Goal: Task Accomplishment & Management: Complete application form

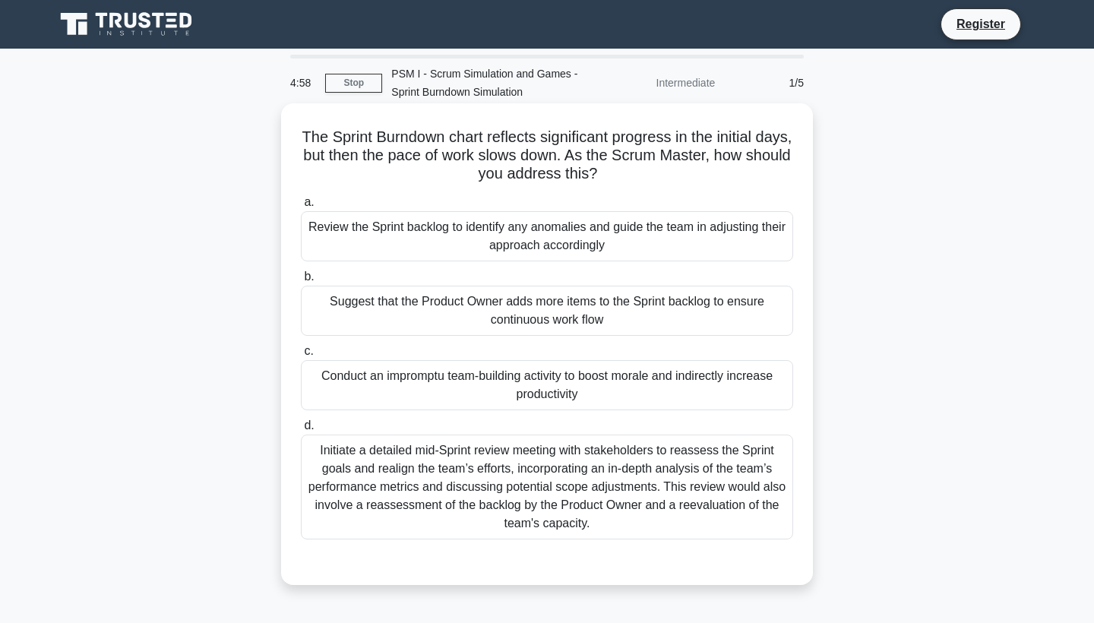
click at [435, 242] on div "Review the Sprint backlog to identify any anomalies and guide the team in adjus…" at bounding box center [547, 236] width 492 height 50
click at [301, 207] on input "a. Review the Sprint backlog to identify any anomalies and guide the team in ad…" at bounding box center [301, 202] width 0 height 10
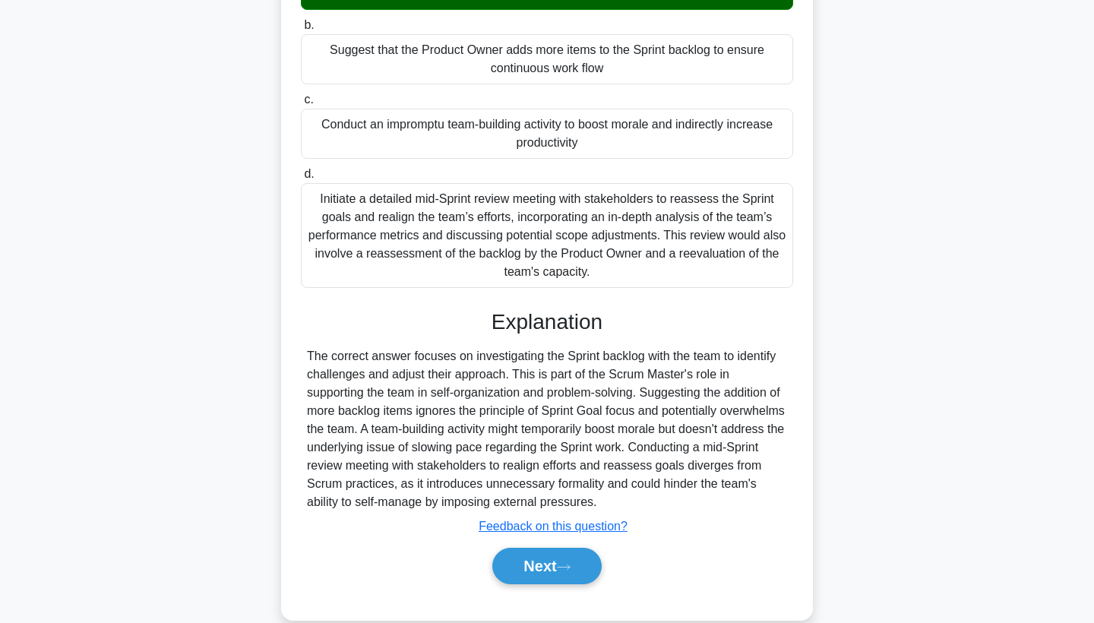
scroll to position [251, 0]
click at [545, 570] on button "Next" at bounding box center [546, 566] width 109 height 36
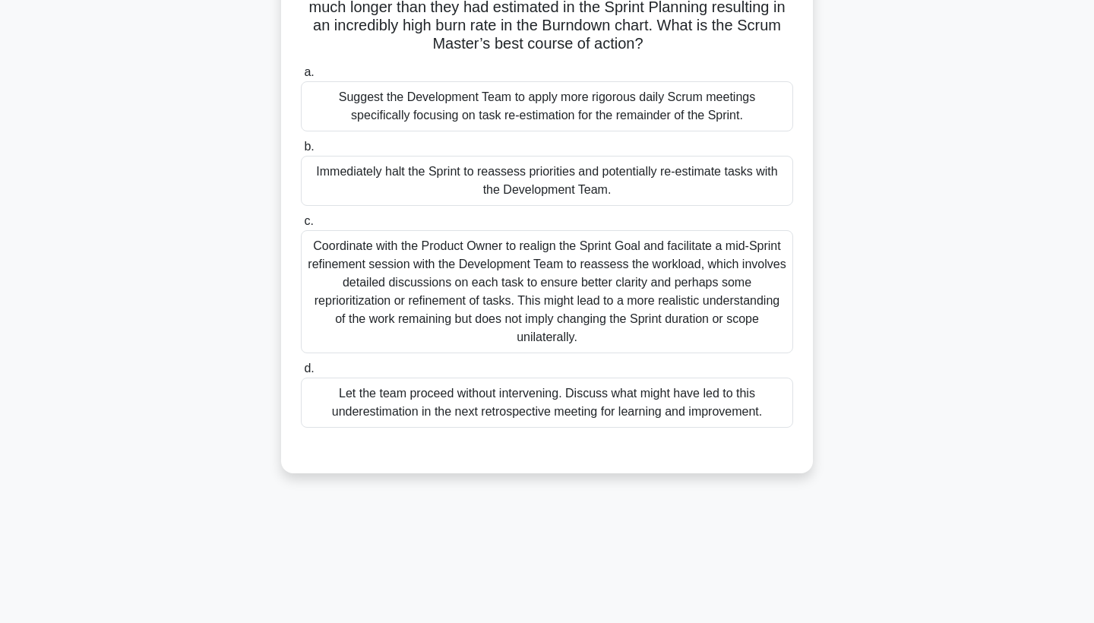
scroll to position [146, 0]
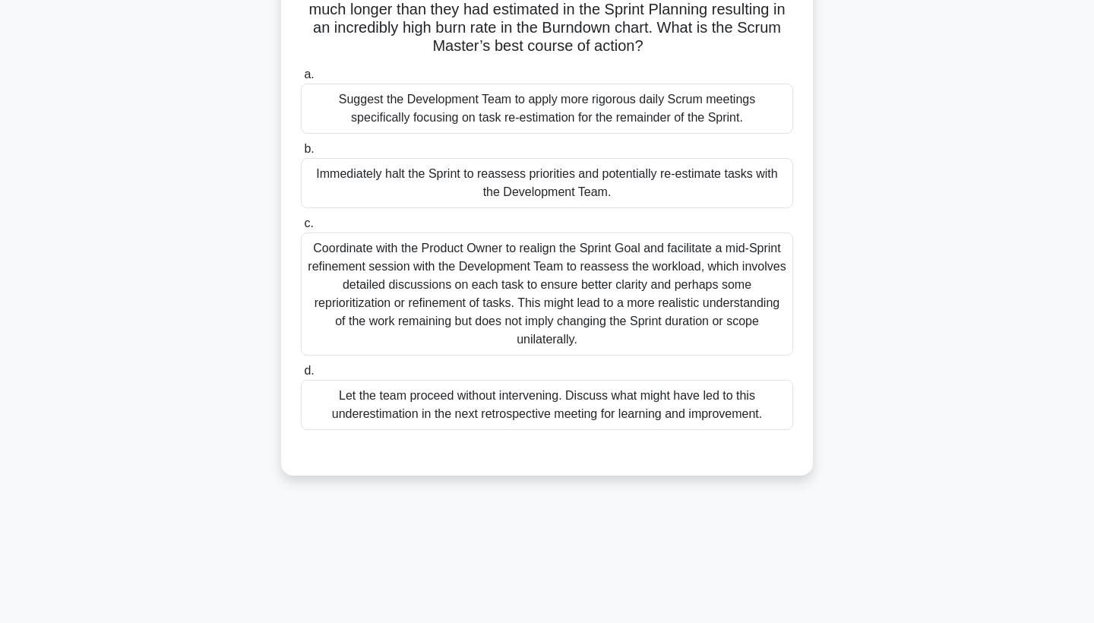
click at [509, 337] on div "Coordinate with the Product Owner to realign the Sprint Goal and facilitate a m…" at bounding box center [547, 293] width 492 height 123
click at [301, 229] on input "c. Coordinate with the Product Owner to realign the Sprint Goal and facilitate …" at bounding box center [301, 224] width 0 height 10
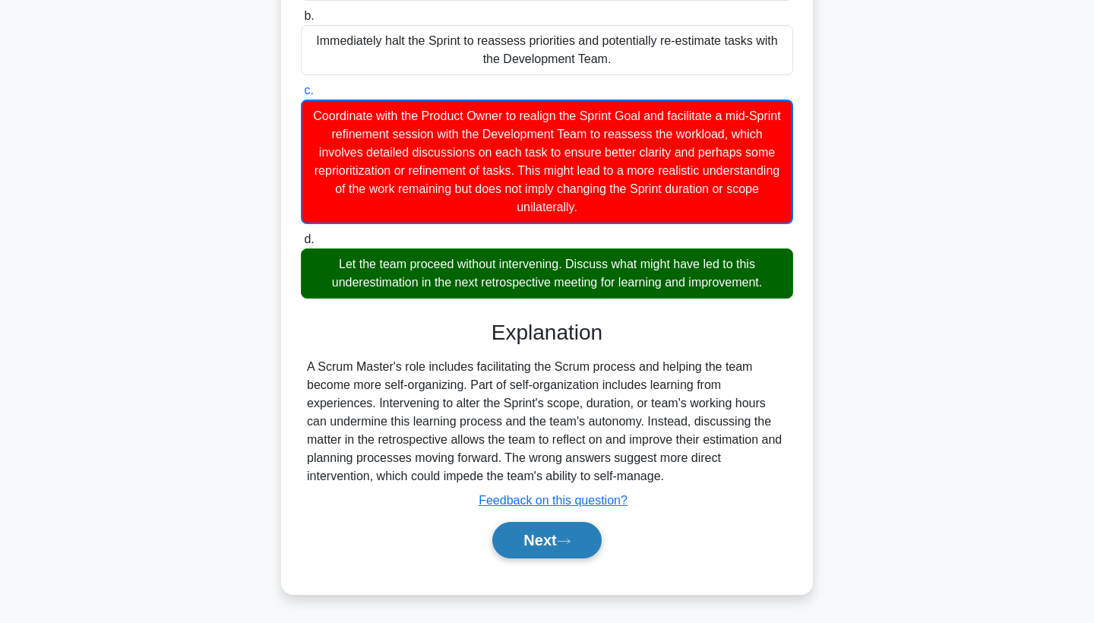
click at [535, 529] on button "Next" at bounding box center [546, 540] width 109 height 36
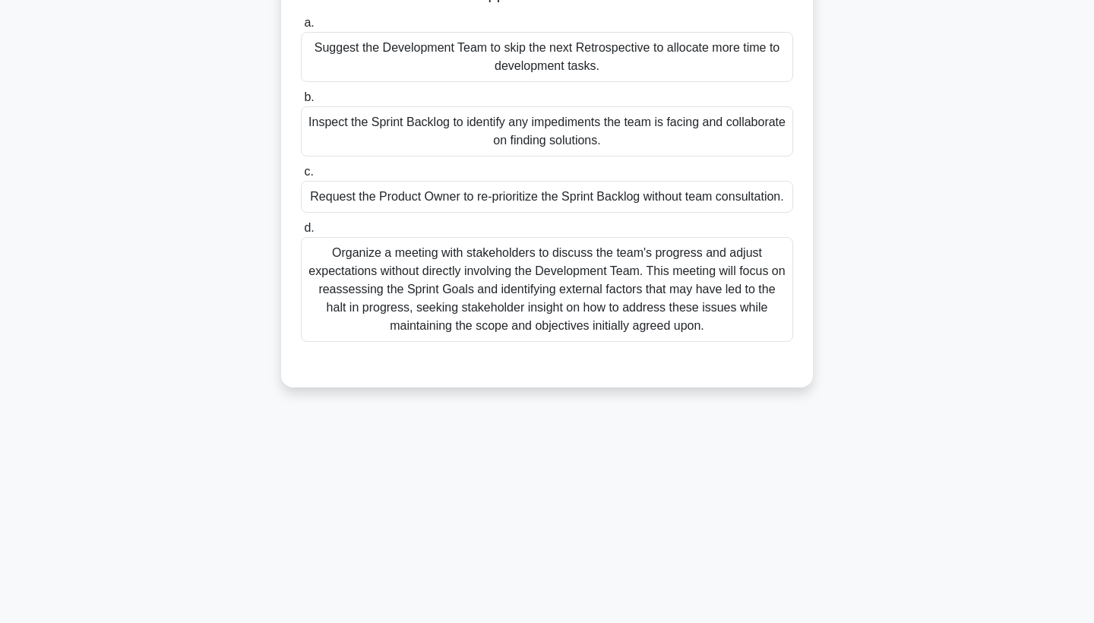
click at [472, 267] on div "Organize a meeting with stakeholders to discuss the team's progress and adjust …" at bounding box center [547, 289] width 492 height 105
click at [301, 233] on input "d. Organize a meeting with stakeholders to discuss the team's progress and adju…" at bounding box center [301, 228] width 0 height 10
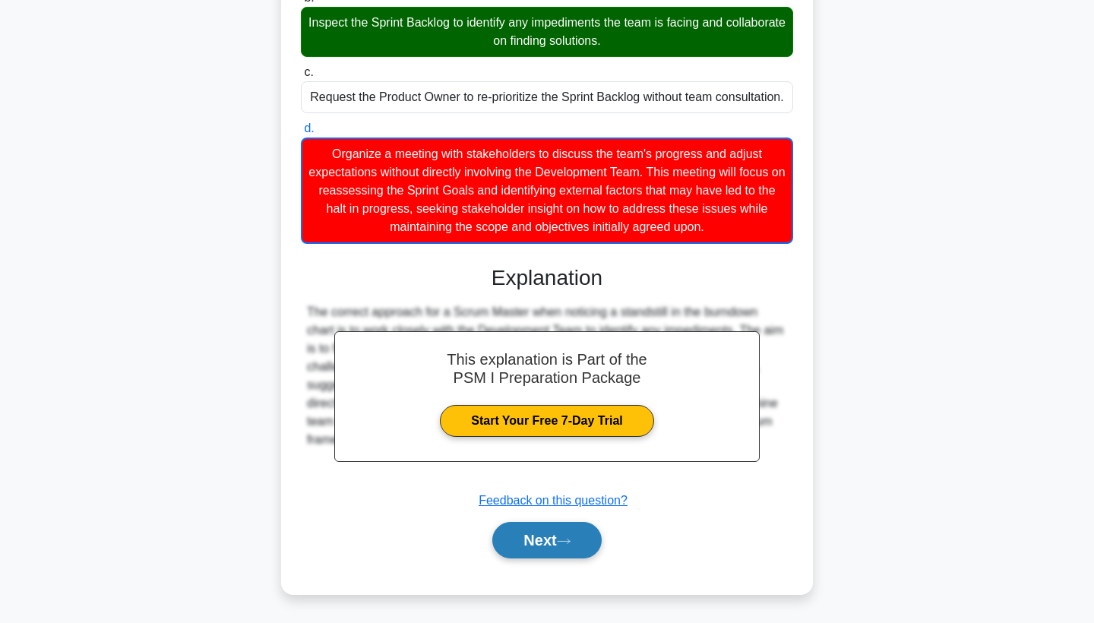
scroll to position [297, 0]
click at [577, 543] on button "Next" at bounding box center [546, 540] width 109 height 36
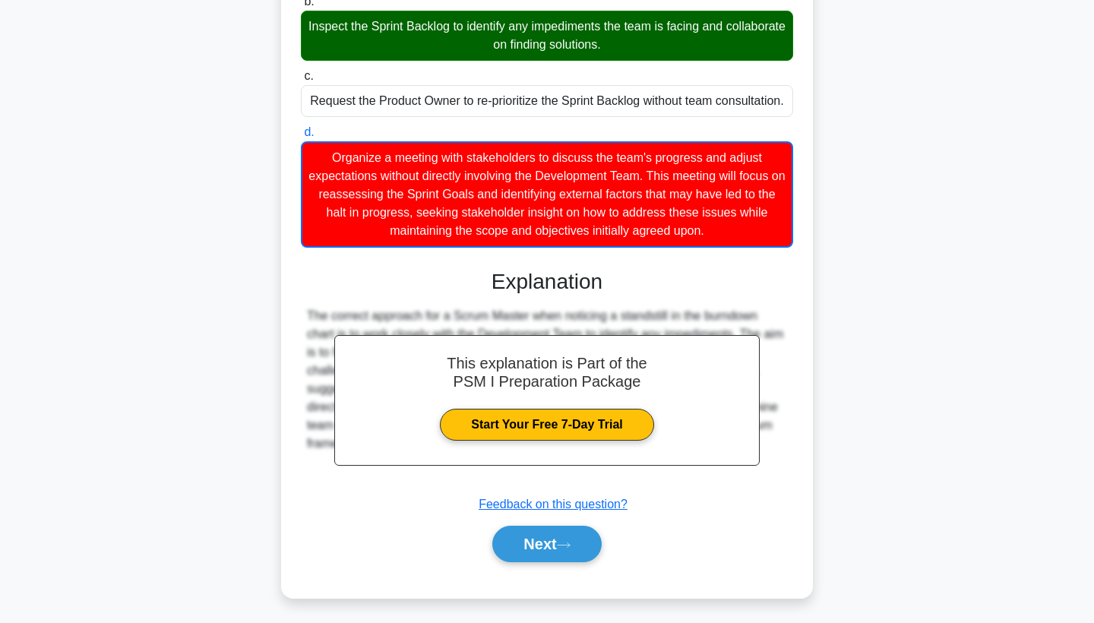
scroll to position [197, 0]
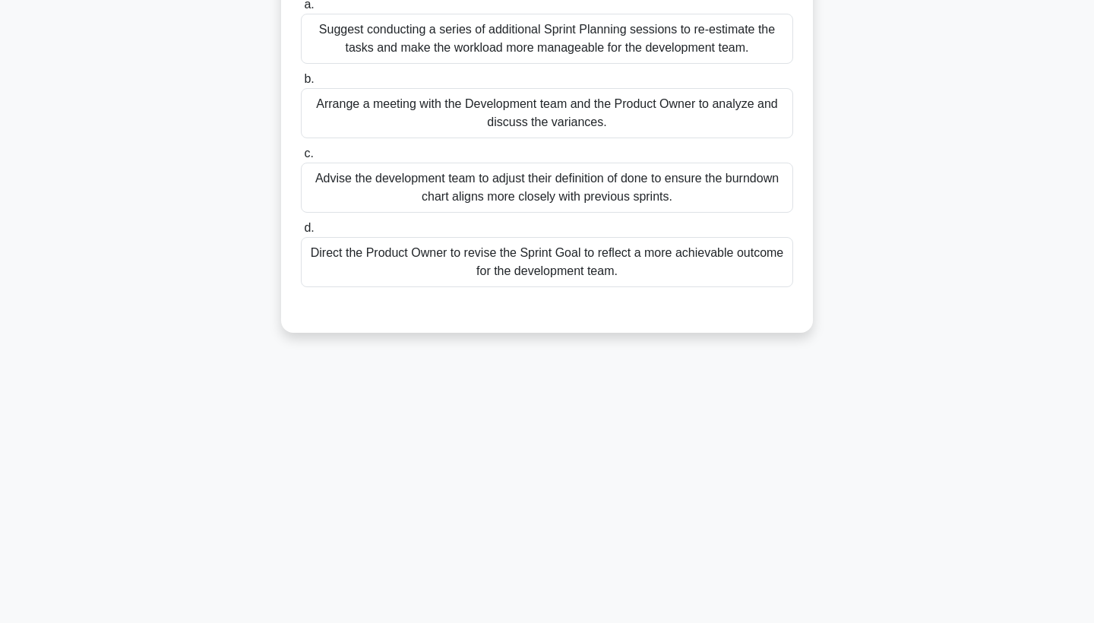
click at [546, 273] on div "Direct the Product Owner to revise the Sprint Goal to reflect a more achievable…" at bounding box center [547, 262] width 492 height 50
click at [301, 233] on input "d. Direct the Product Owner to revise the Sprint Goal to reflect a more achieva…" at bounding box center [301, 228] width 0 height 10
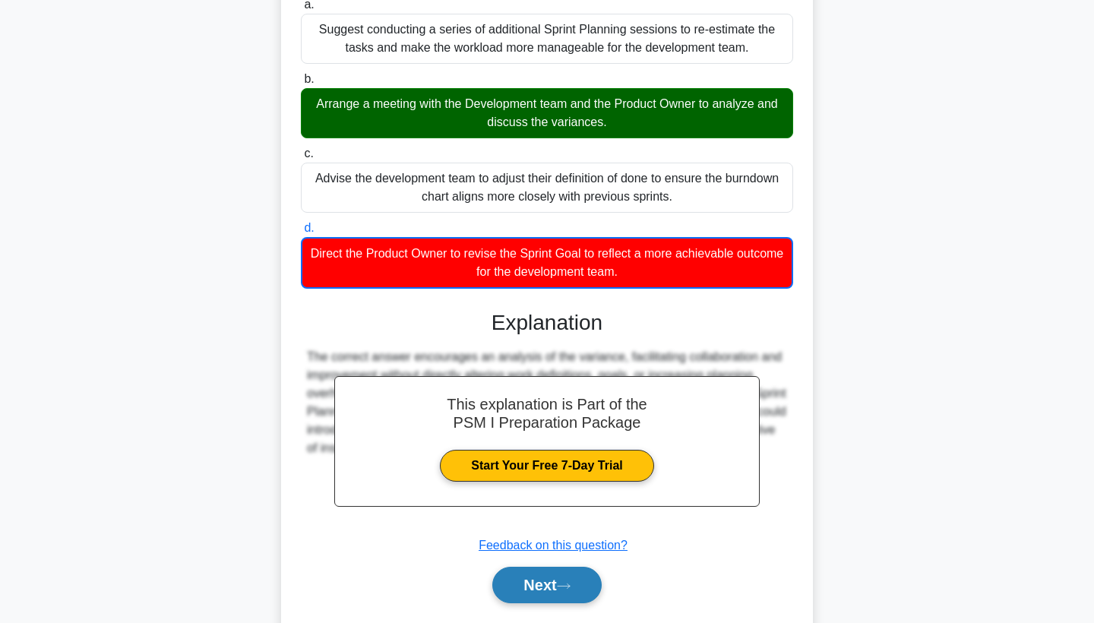
click at [596, 592] on button "Next" at bounding box center [546, 585] width 109 height 36
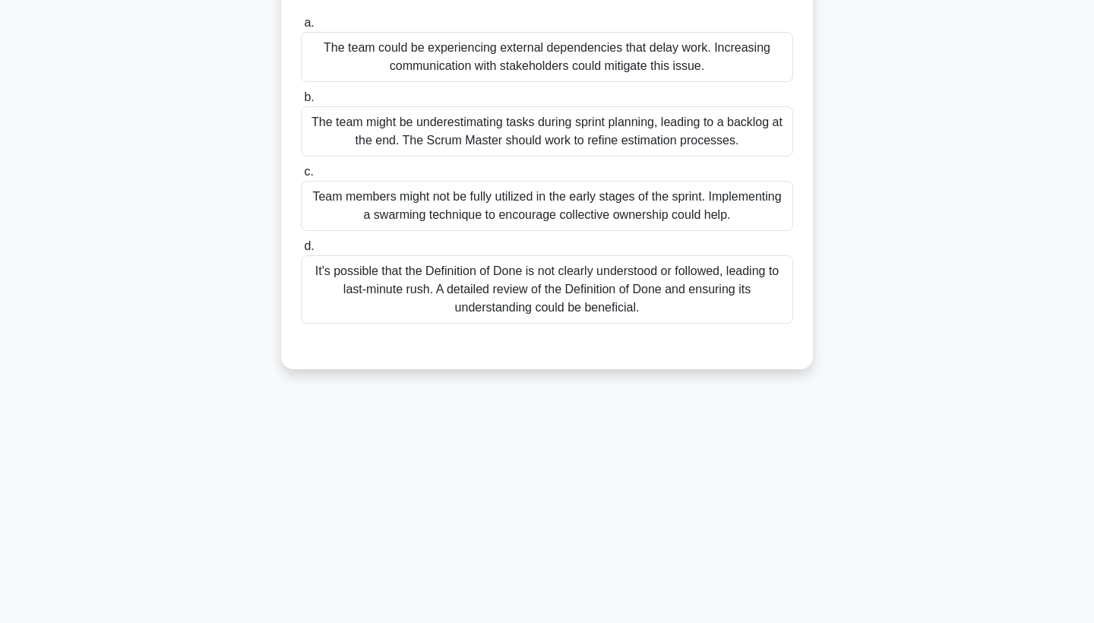
click at [564, 256] on div "It's possible that the Definition of Done is not clearly understood or followed…" at bounding box center [547, 289] width 492 height 68
click at [301, 251] on input "d. It's possible that the Definition of Done is not clearly understood or follo…" at bounding box center [301, 247] width 0 height 10
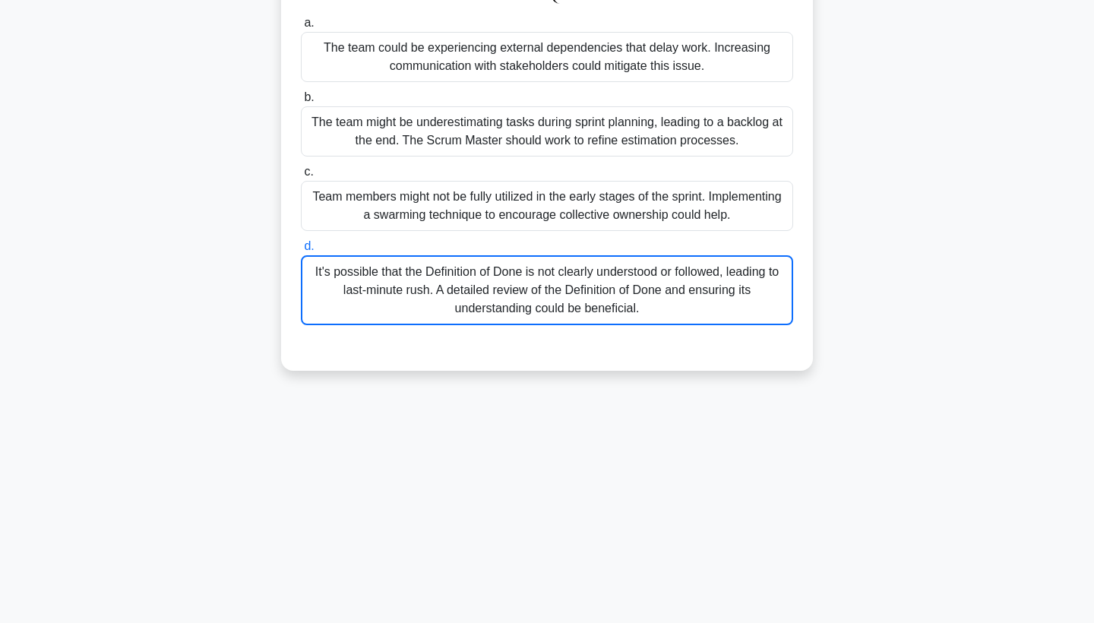
click at [561, 276] on div "It's possible that the Definition of Done is not clearly understood or followed…" at bounding box center [547, 290] width 492 height 70
click at [301, 251] on input "d. It's possible that the Definition of Done is not clearly understood or follo…" at bounding box center [301, 247] width 0 height 10
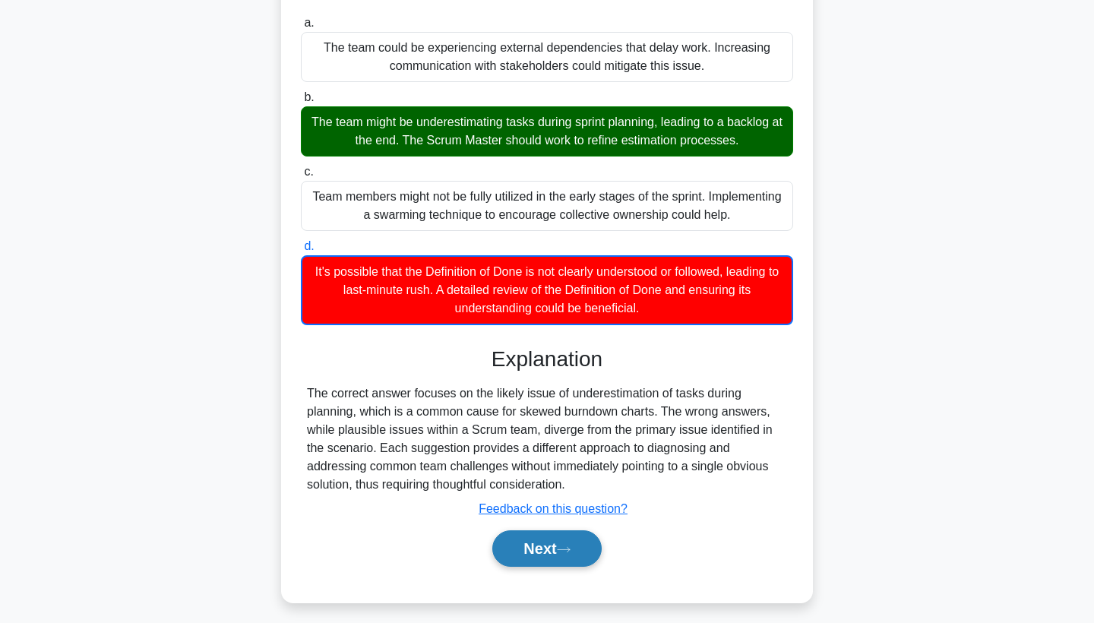
click at [523, 555] on button "Next" at bounding box center [546, 548] width 109 height 36
